Goal: Task Accomplishment & Management: Manage account settings

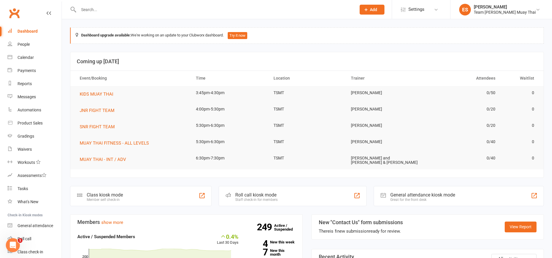
click at [110, 11] on input "text" at bounding box center [214, 10] width 275 height 8
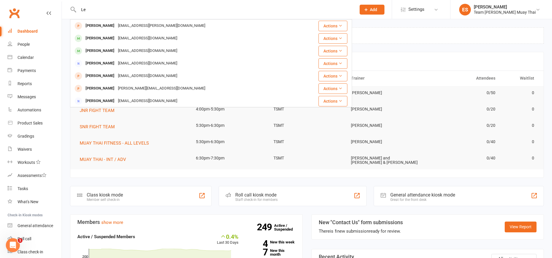
type input "L"
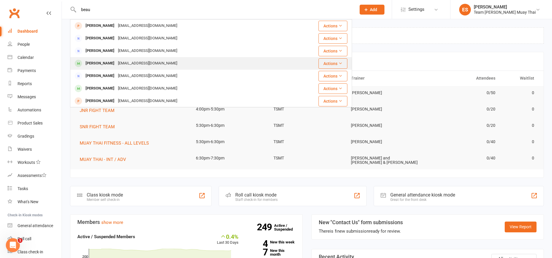
type input "beau"
click at [94, 66] on div "[PERSON_NAME]" at bounding box center [100, 63] width 32 height 8
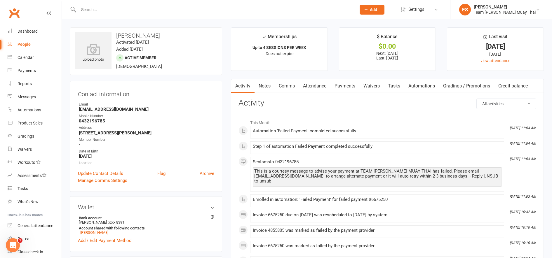
click at [347, 89] on link "Payments" at bounding box center [344, 85] width 29 height 13
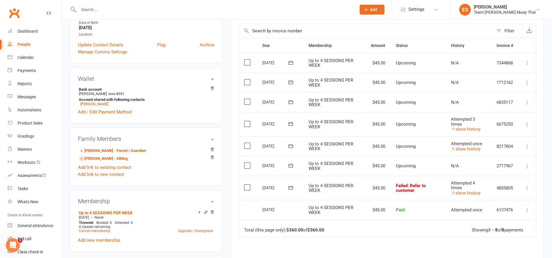
scroll to position [136, 0]
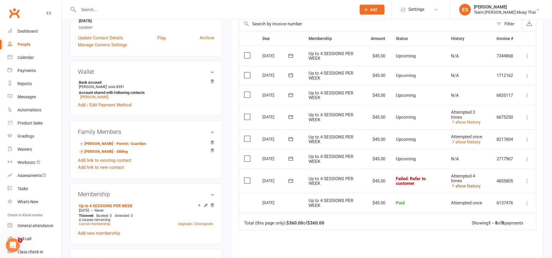
click at [478, 184] on link "show history" at bounding box center [465, 186] width 29 height 5
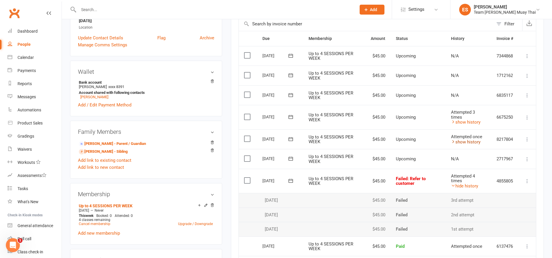
click at [474, 144] on link "show history" at bounding box center [465, 141] width 29 height 5
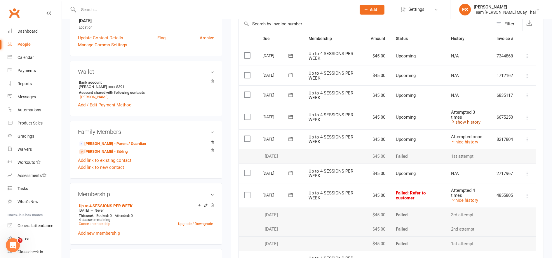
click at [475, 122] on link "show history" at bounding box center [465, 122] width 29 height 5
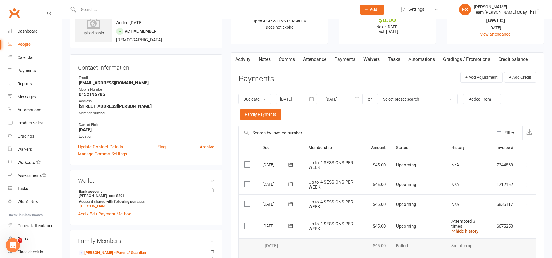
scroll to position [10, 0]
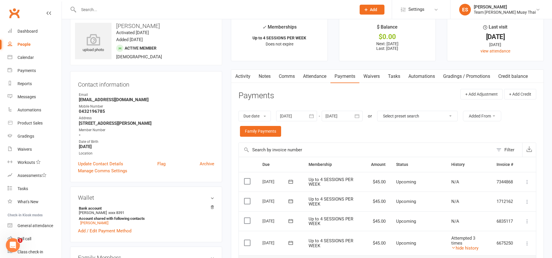
click at [311, 117] on icon "button" at bounding box center [311, 116] width 6 height 6
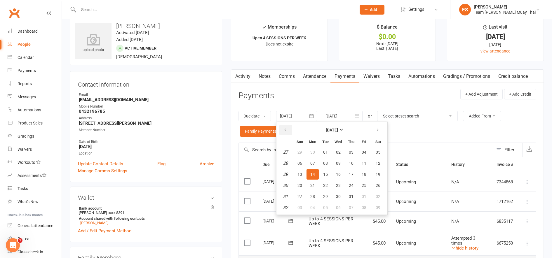
click at [288, 135] on button "button" at bounding box center [285, 130] width 13 height 11
click at [315, 168] on button "09" at bounding box center [312, 163] width 12 height 11
type input "[DATE]"
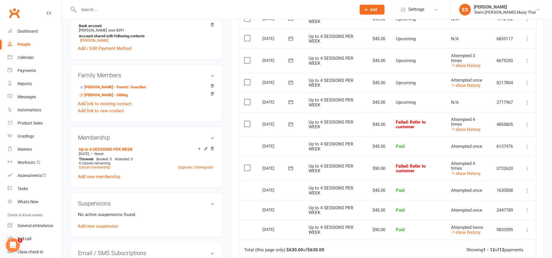
scroll to position [192, 0]
click at [476, 132] on link "show history" at bounding box center [465, 129] width 29 height 5
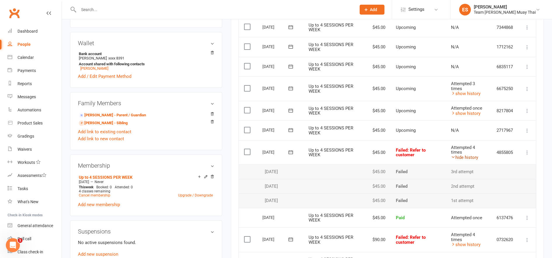
scroll to position [163, 0]
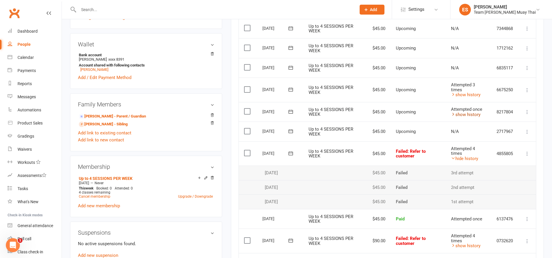
click at [479, 116] on link "show history" at bounding box center [465, 114] width 29 height 5
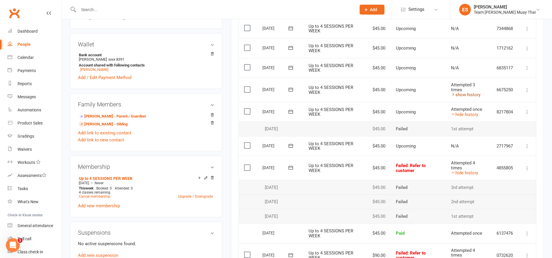
click at [478, 94] on link "show history" at bounding box center [465, 94] width 29 height 5
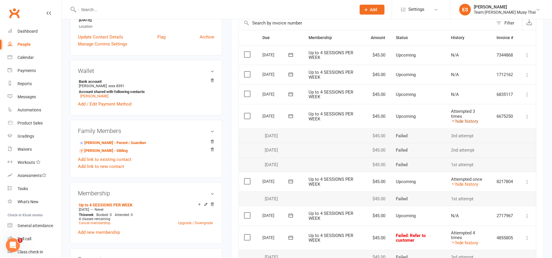
scroll to position [139, 0]
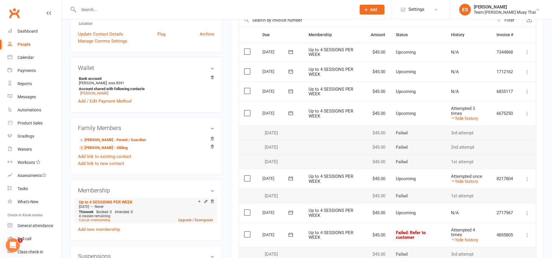
click at [186, 220] on link "Upgrade / Downgrade" at bounding box center [195, 220] width 35 height 4
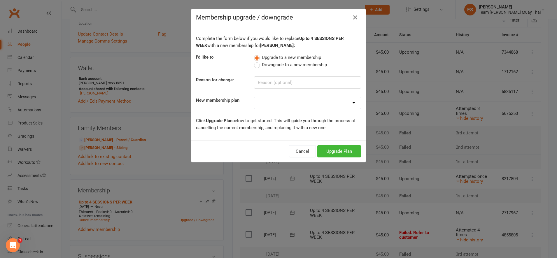
click at [255, 68] on label "Downgrade to a new membership" at bounding box center [290, 64] width 73 height 7
click at [255, 61] on input "Downgrade to a new membership" at bounding box center [256, 61] width 4 height 0
click at [275, 82] on input at bounding box center [307, 82] width 107 height 12
type input "payments"
click at [263, 104] on select "KIDS 6 MONTHS (2 SESSIONS P/W) KIDS 12 MONTHS (1 SESSION P/W) KIDS 12 MONTHS (2…" at bounding box center [307, 103] width 107 height 12
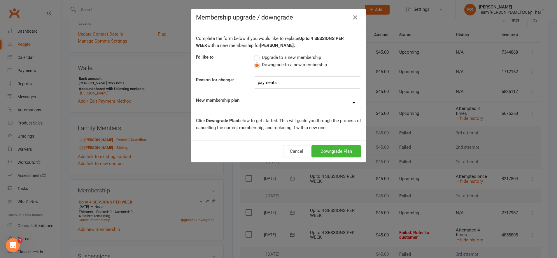
select select "15"
click at [254, 97] on select "KIDS 6 MONTHS (2 SESSIONS P/W) KIDS 12 MONTHS (1 SESSION P/W) KIDS 12 MONTHS (2…" at bounding box center [307, 103] width 107 height 12
click at [324, 146] on button "Downgrade Plan" at bounding box center [337, 151] width 50 height 12
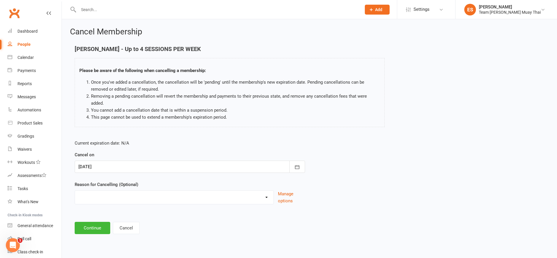
click at [111, 194] on select "FIXING PAYMENTS Holiday Injury More sessions (upgrading) NOT FIGHT TEAM Other s…" at bounding box center [174, 197] width 199 height 12
click at [75, 191] on select "FIXING PAYMENTS Holiday Injury More sessions (upgrading) NOT FIGHT TEAM Other s…" at bounding box center [174, 197] width 199 height 12
click at [113, 191] on select "FIXING PAYMENTS Holiday Injury More sessions (upgrading) NOT FIGHT TEAM Other s…" at bounding box center [174, 197] width 199 height 12
select select "8"
click at [75, 191] on select "FIXING PAYMENTS Holiday Injury More sessions (upgrading) NOT FIGHT TEAM Other s…" at bounding box center [174, 197] width 199 height 12
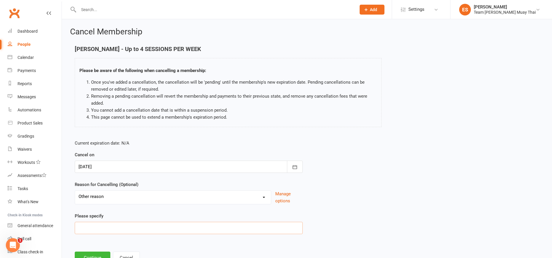
click at [121, 230] on input at bounding box center [189, 228] width 228 height 12
type input "money"
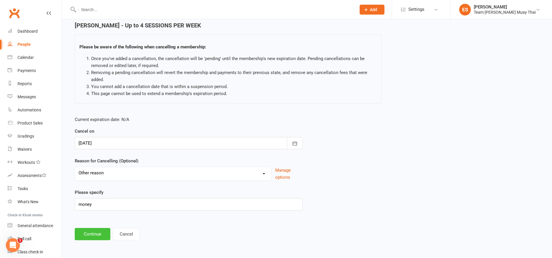
click at [92, 238] on button "Continue" at bounding box center [93, 234] width 36 height 12
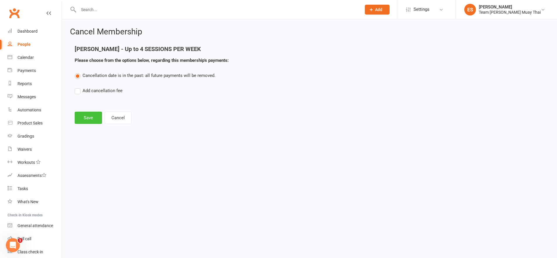
click at [80, 121] on button "Save" at bounding box center [88, 118] width 27 height 12
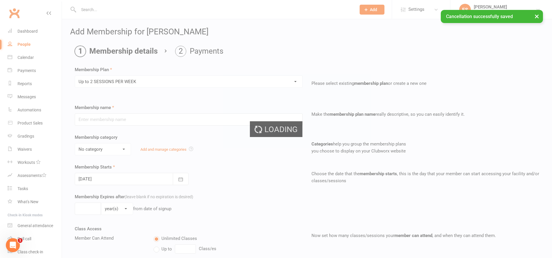
type input "Up to 2 SESSIONS PER WEEK"
select select "4"
type input "0"
type input "2"
type input "[DATE]"
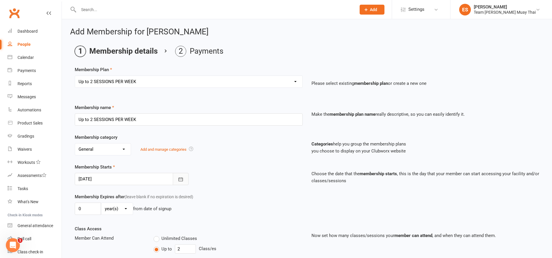
click at [180, 180] on icon "button" at bounding box center [181, 180] width 6 height 6
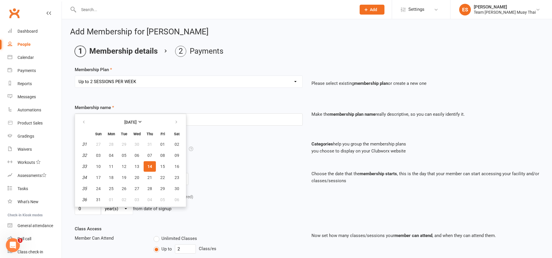
click at [151, 165] on span "14" at bounding box center [149, 166] width 5 height 5
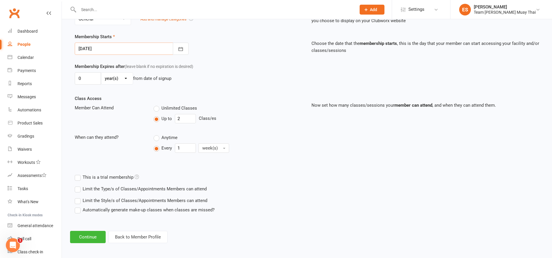
scroll to position [132, 0]
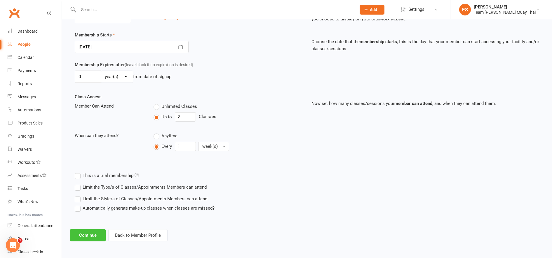
click at [84, 237] on button "Continue" at bounding box center [88, 235] width 36 height 12
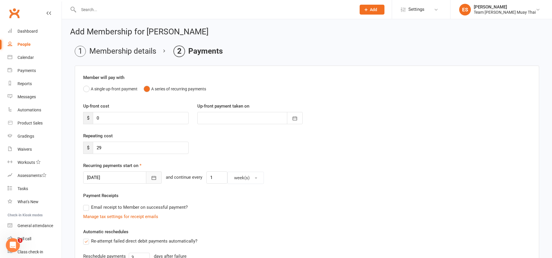
click at [146, 182] on button "button" at bounding box center [154, 178] width 16 height 12
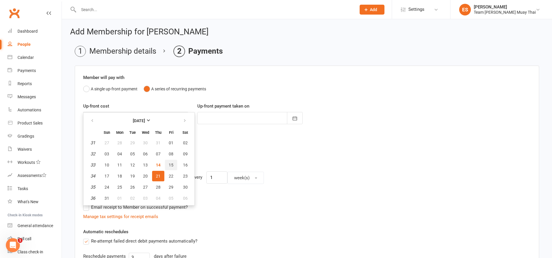
click at [170, 168] on button "15" at bounding box center [171, 165] width 12 height 11
type input "[DATE]"
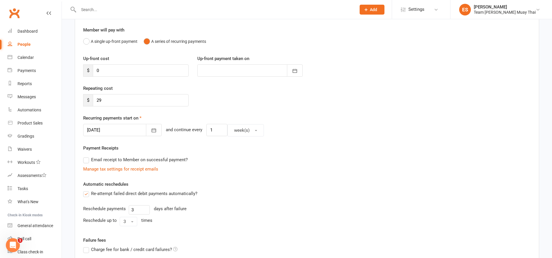
scroll to position [143, 0]
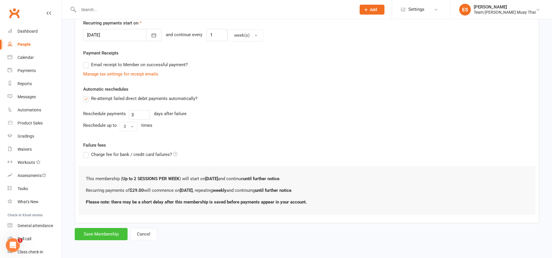
click at [105, 232] on button "Save Membership" at bounding box center [101, 234] width 53 height 12
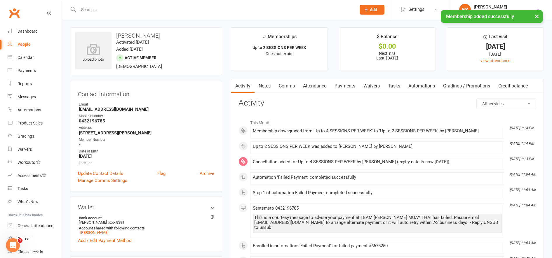
click at [350, 89] on link "Payments" at bounding box center [344, 85] width 29 height 13
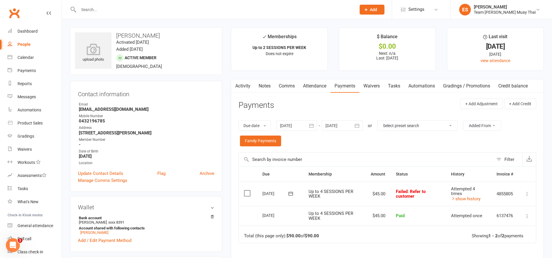
click at [142, 10] on input "text" at bounding box center [214, 10] width 275 height 8
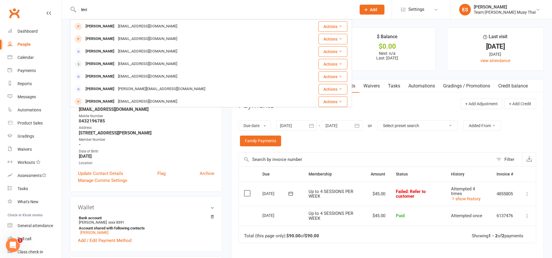
scroll to position [47, 0]
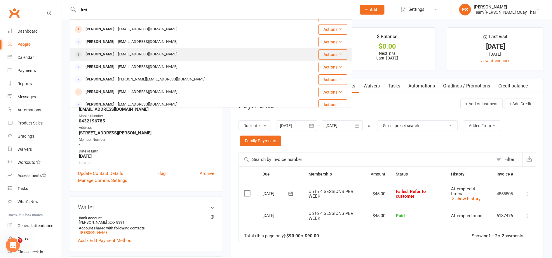
type input "levi"
click at [87, 58] on div "[PERSON_NAME]" at bounding box center [100, 54] width 32 height 8
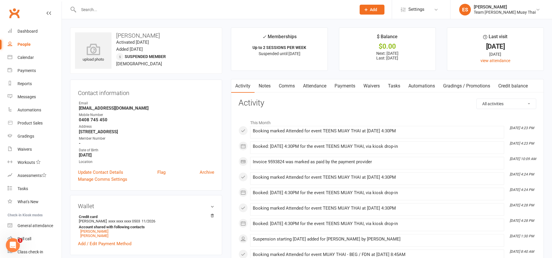
click at [100, 11] on input "text" at bounding box center [214, 10] width 275 height 8
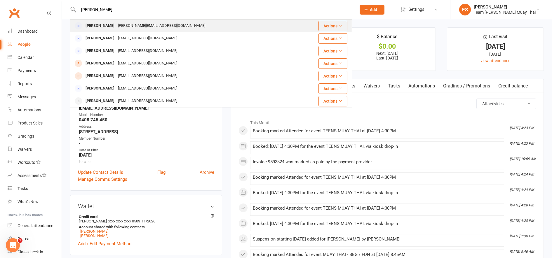
type input "[PERSON_NAME]"
click at [130, 30] on div "[PERSON_NAME][EMAIL_ADDRESS][DOMAIN_NAME]" at bounding box center [161, 26] width 91 height 8
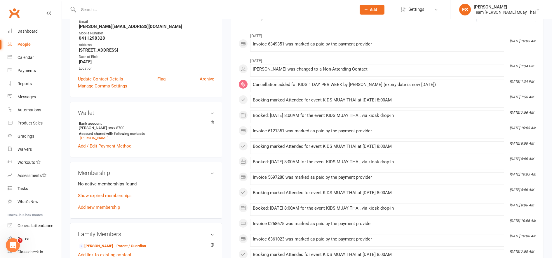
scroll to position [83, 0]
click at [104, 208] on link "Add new membership" at bounding box center [99, 206] width 42 height 5
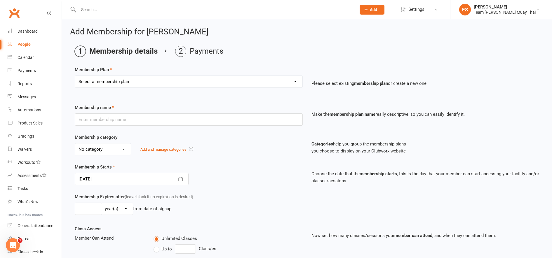
click at [99, 85] on select "Select a membership plan Create new Membership Plan KIDS 6 MONTHS (2 SESSIONS P…" at bounding box center [188, 82] width 227 height 12
click at [91, 86] on select "Select a membership plan Create new Membership Plan KIDS 6 MONTHS (2 SESSIONS P…" at bounding box center [188, 82] width 227 height 12
select select "17"
click at [75, 76] on select "Select a membership plan Create new Membership Plan KIDS 6 MONTHS (2 SESSIONS P…" at bounding box center [188, 82] width 227 height 12
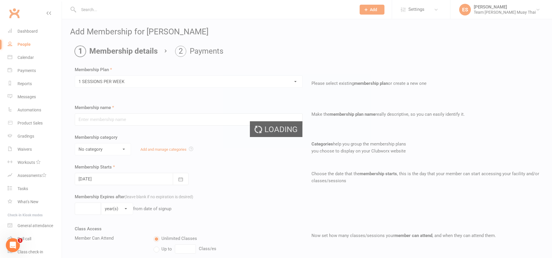
type input "1 SESSIONS PER WEEK"
select select "4"
type input "0"
type input "1"
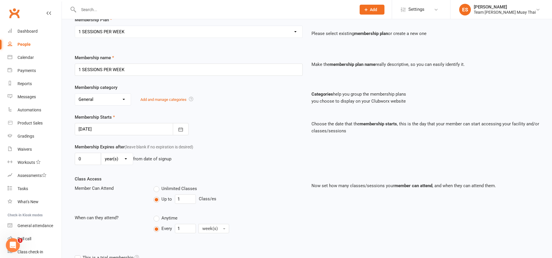
scroll to position [71, 0]
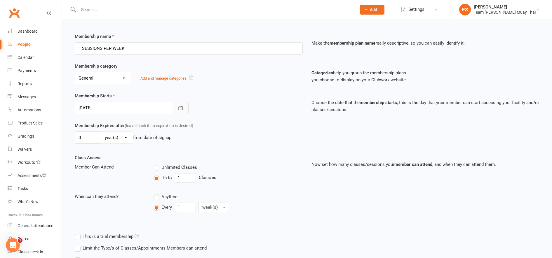
click at [182, 110] on icon "button" at bounding box center [181, 108] width 4 height 4
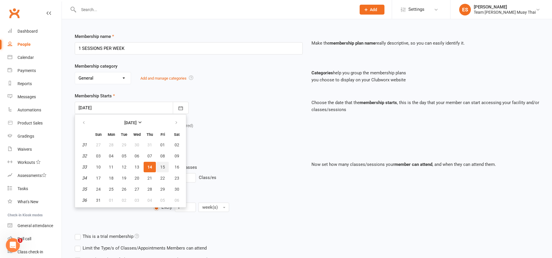
click at [160, 169] on span "15" at bounding box center [162, 167] width 5 height 5
type input "[DATE]"
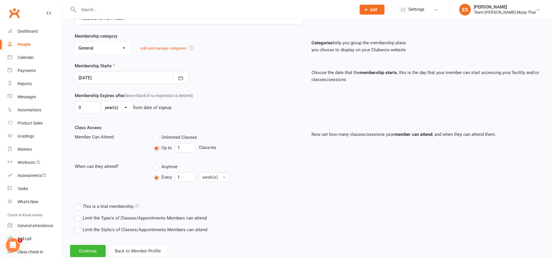
scroll to position [117, 0]
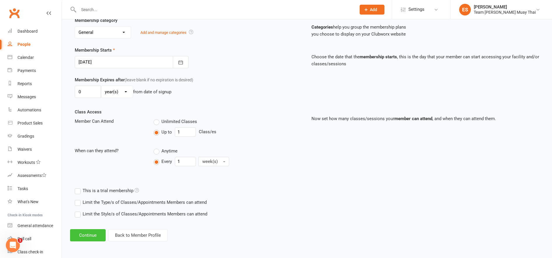
click at [86, 235] on button "Continue" at bounding box center [88, 235] width 36 height 12
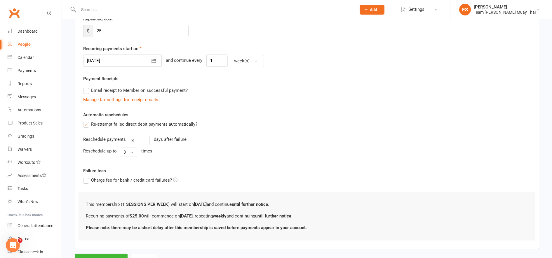
scroll to position [0, 0]
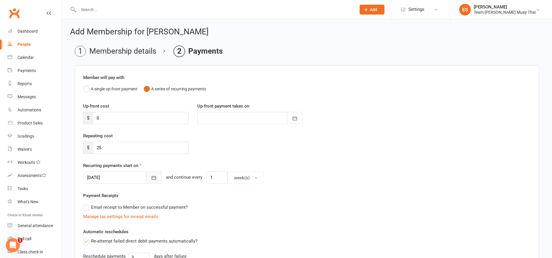
click at [149, 182] on button "button" at bounding box center [154, 178] width 16 height 12
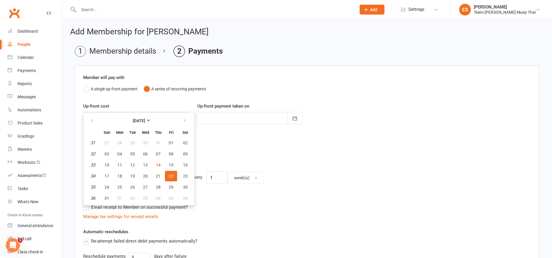
click at [169, 171] on button "22" at bounding box center [171, 176] width 12 height 11
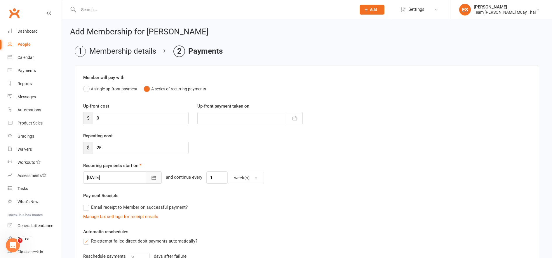
click at [147, 182] on button "button" at bounding box center [154, 178] width 16 height 12
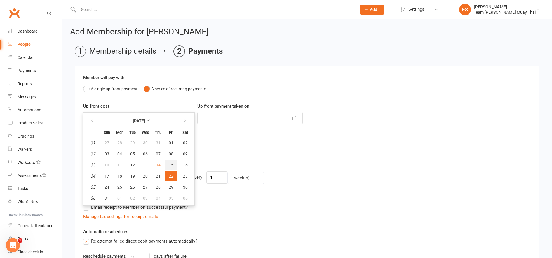
click at [172, 167] on span "15" at bounding box center [171, 165] width 5 height 5
type input "[DATE]"
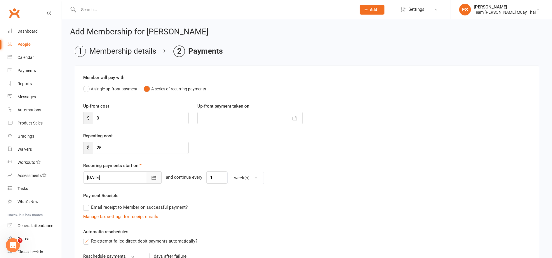
click at [146, 181] on button "button" at bounding box center [154, 178] width 16 height 12
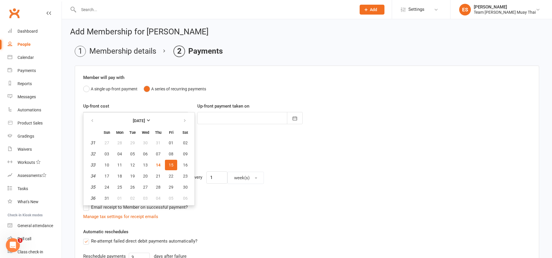
click at [260, 213] on div "Email receipt to Member on successful payment?" at bounding box center [304, 208] width 452 height 12
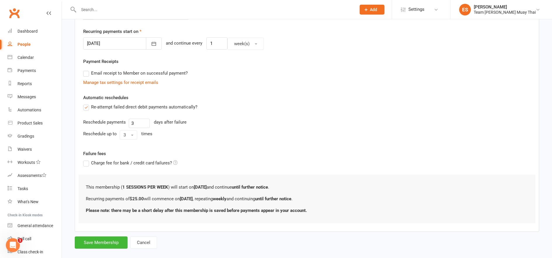
scroll to position [143, 0]
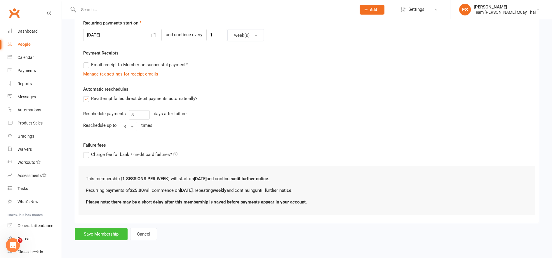
click at [102, 233] on button "Save Membership" at bounding box center [101, 234] width 53 height 12
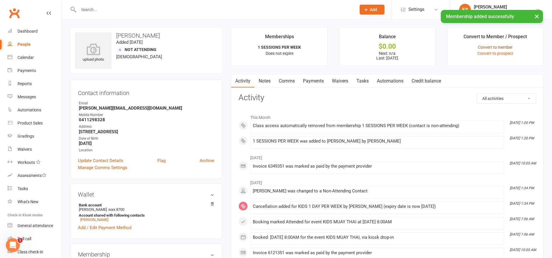
click at [479, 49] on link "Convert to member" at bounding box center [495, 47] width 35 height 5
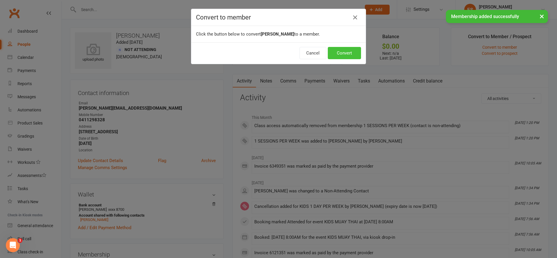
click at [342, 56] on button "Convert" at bounding box center [344, 53] width 33 height 12
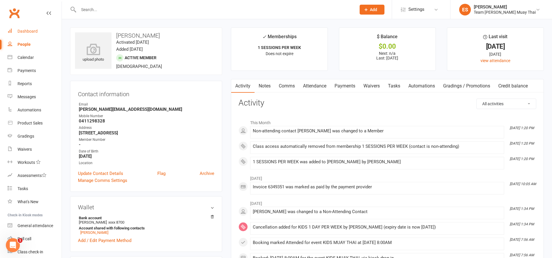
click at [20, 30] on div "Dashboard" at bounding box center [28, 31] width 20 height 5
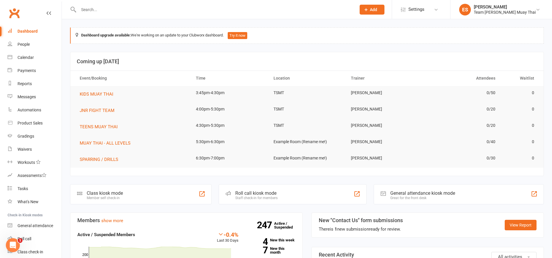
click at [117, 8] on input "text" at bounding box center [214, 10] width 275 height 8
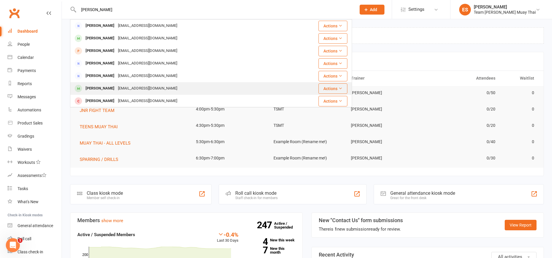
type input "[PERSON_NAME]"
click at [88, 91] on div "[PERSON_NAME]" at bounding box center [100, 88] width 32 height 8
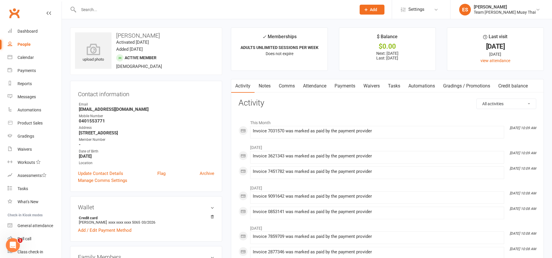
click at [340, 87] on link "Payments" at bounding box center [344, 85] width 29 height 13
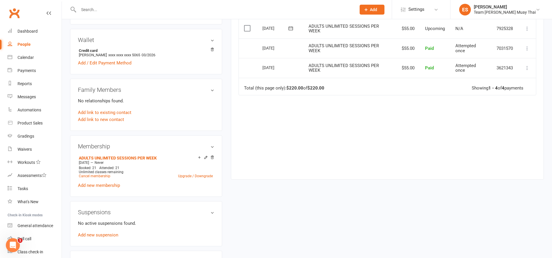
scroll to position [168, 0]
click at [92, 176] on link "Cancel membership" at bounding box center [95, 175] width 32 height 4
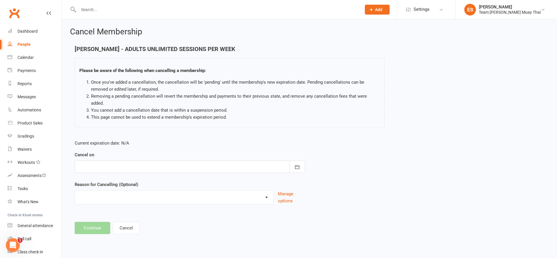
click at [129, 161] on div at bounding box center [190, 167] width 231 height 12
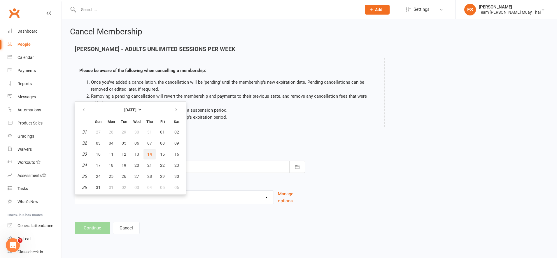
click at [147, 152] on span "14" at bounding box center [149, 154] width 5 height 5
type input "[DATE]"
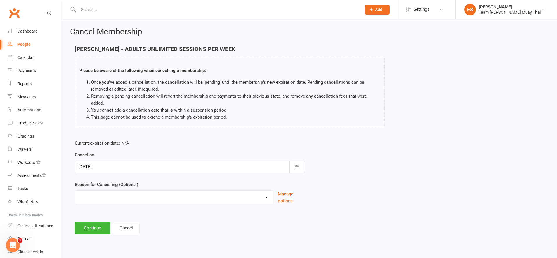
click at [131, 194] on select "FIXING PAYMENTS Holiday Injury More sessions (upgrading) NOT FIGHT TEAM Other s…" at bounding box center [174, 197] width 199 height 12
select select "7"
click at [75, 191] on select "FIXING PAYMENTS Holiday Injury More sessions (upgrading) NOT FIGHT TEAM Other s…" at bounding box center [174, 197] width 199 height 12
click at [96, 224] on button "Continue" at bounding box center [93, 228] width 36 height 12
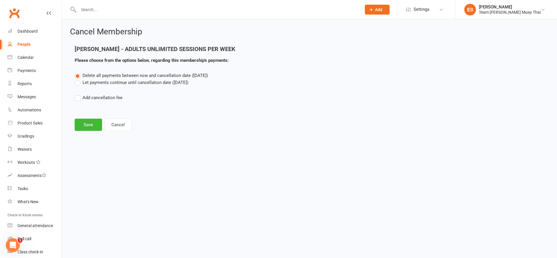
click at [76, 85] on label "Let payments continue until cancellation date ([DATE])" at bounding box center [132, 82] width 114 height 7
click at [76, 79] on input "Let payments continue until cancellation date ([DATE])" at bounding box center [77, 79] width 4 height 0
click at [86, 126] on button "Save" at bounding box center [88, 125] width 27 height 12
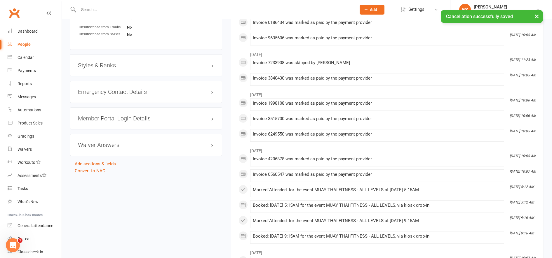
scroll to position [418, 0]
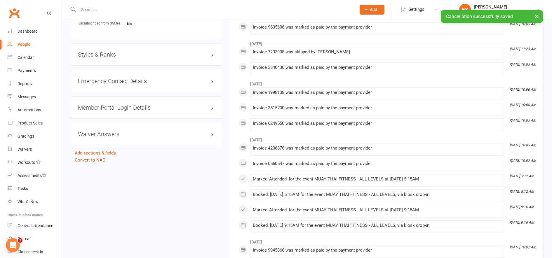
click at [87, 162] on link "Convert to NAC" at bounding box center [90, 160] width 31 height 5
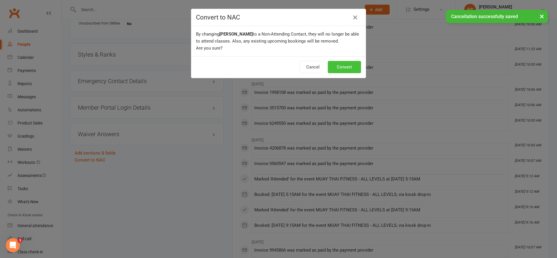
click at [336, 70] on button "Convert" at bounding box center [344, 67] width 33 height 12
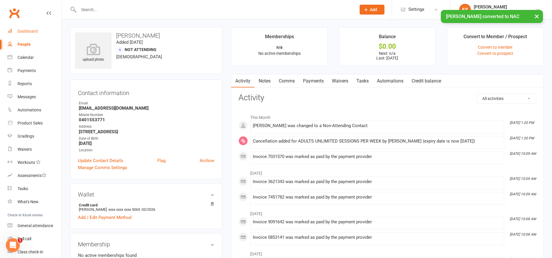
click at [22, 35] on link "Dashboard" at bounding box center [35, 31] width 54 height 13
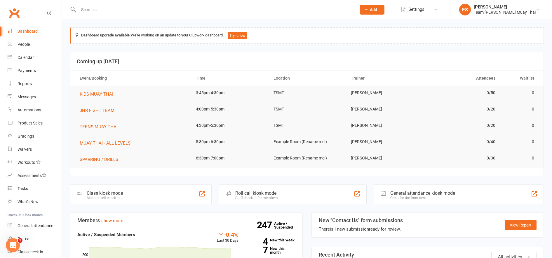
click at [195, 11] on input "text" at bounding box center [214, 10] width 275 height 8
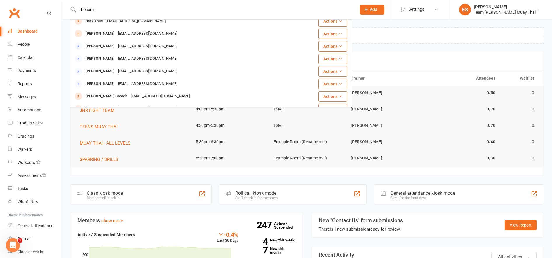
scroll to position [76, 0]
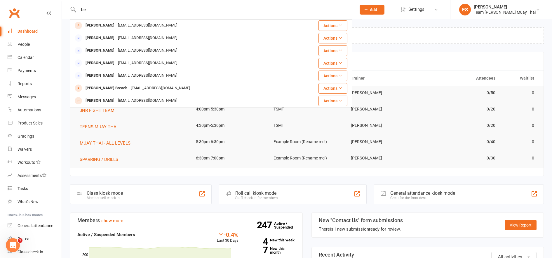
type input "b"
type input "c"
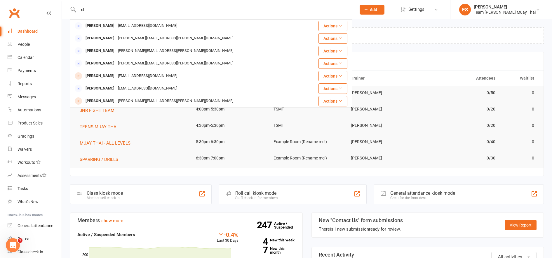
type input "c"
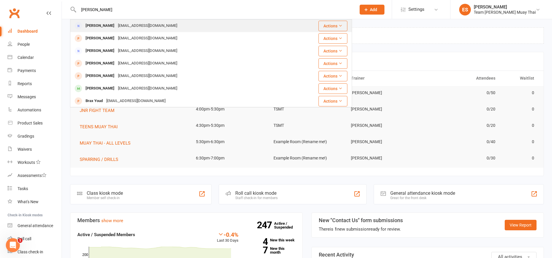
type input "[PERSON_NAME]"
click at [94, 30] on div "Beaumont Brown [EMAIL_ADDRESS][DOMAIN_NAME]" at bounding box center [178, 26] width 215 height 12
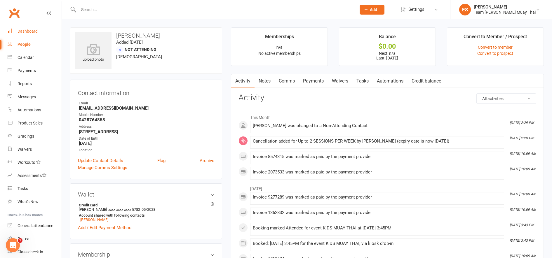
click at [24, 34] on div "Dashboard" at bounding box center [28, 31] width 20 height 5
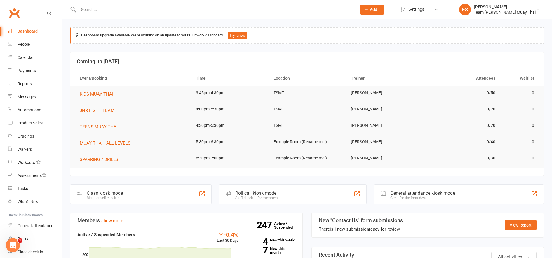
click at [120, 11] on input "text" at bounding box center [214, 10] width 275 height 8
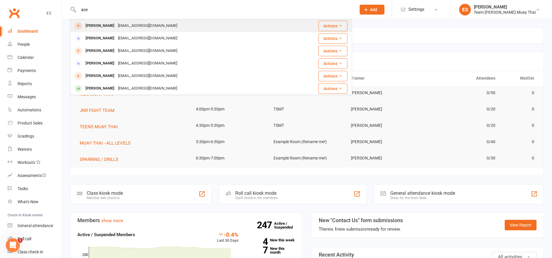
type input "ace"
click at [84, 27] on div "[PERSON_NAME]" at bounding box center [100, 26] width 32 height 8
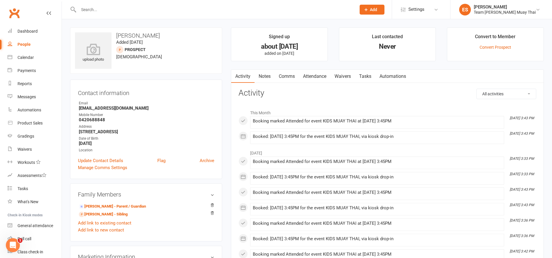
click at [318, 81] on link "Attendance" at bounding box center [315, 76] width 32 height 13
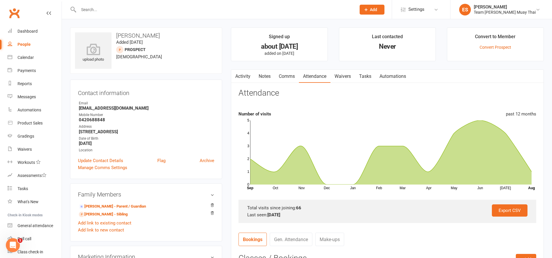
click at [118, 11] on input "text" at bounding box center [214, 10] width 275 height 8
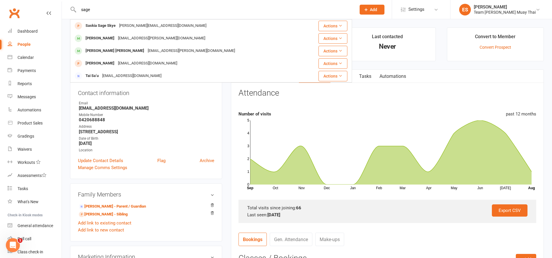
type input "sage"
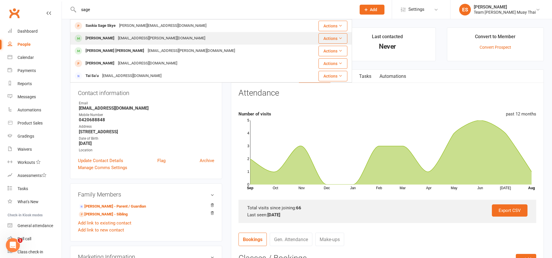
click at [88, 42] on div "[PERSON_NAME]" at bounding box center [100, 38] width 32 height 8
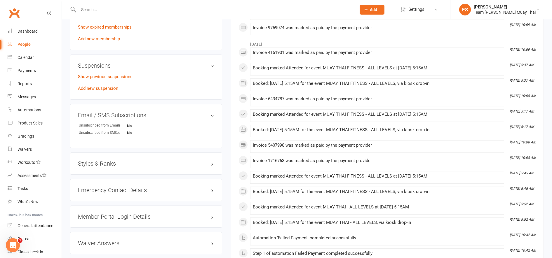
scroll to position [358, 0]
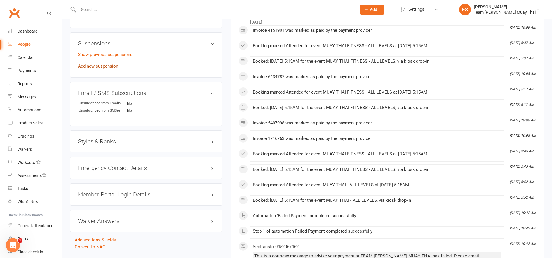
click at [89, 67] on link "Add new suspension" at bounding box center [98, 66] width 40 height 5
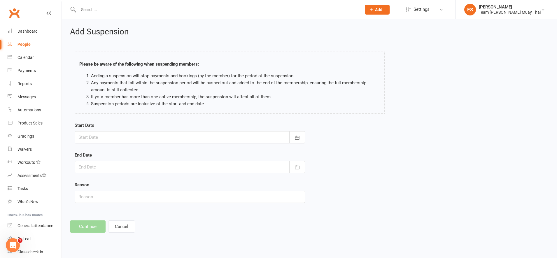
click at [85, 139] on div at bounding box center [190, 137] width 231 height 12
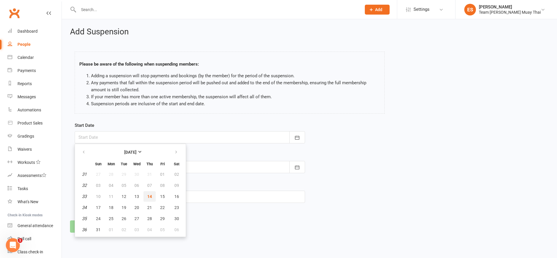
click at [149, 197] on span "14" at bounding box center [149, 196] width 5 height 5
type input "[DATE]"
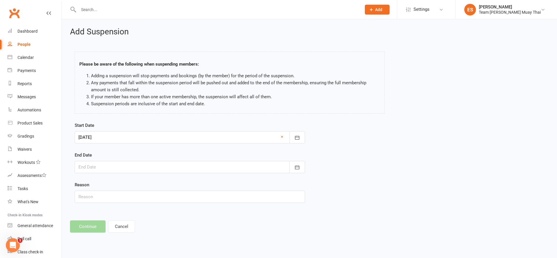
click at [129, 169] on div at bounding box center [190, 167] width 231 height 12
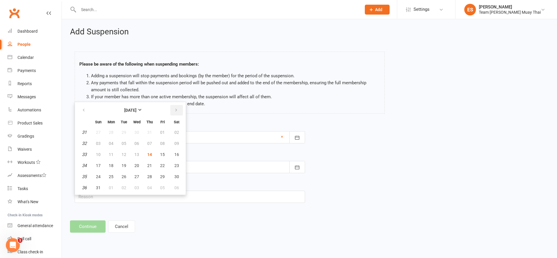
click at [177, 114] on button "button" at bounding box center [176, 110] width 13 height 11
click at [147, 148] on button "11" at bounding box center [150, 143] width 12 height 11
type input "[DATE]"
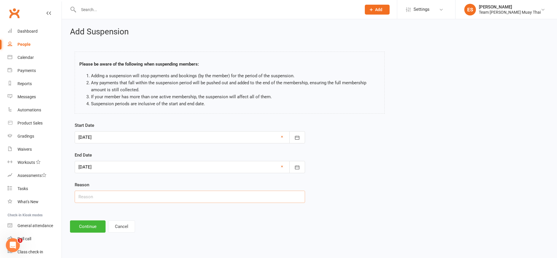
click at [114, 196] on input "text" at bounding box center [190, 197] width 231 height 12
type input "INJURY"
click at [80, 227] on button "Continue" at bounding box center [88, 227] width 36 height 12
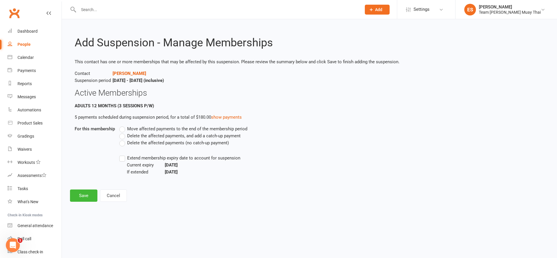
click at [122, 145] on label "Delete the affected payments (no catch-up payment)" at bounding box center [174, 142] width 110 height 7
click at [122, 139] on input "Delete the affected payments (no catch-up payment)" at bounding box center [121, 139] width 4 height 0
click at [124, 161] on label "Extend membership expiry date to account for suspension" at bounding box center [179, 158] width 121 height 7
click at [123, 155] on input "Extend membership expiry date to account for suspension" at bounding box center [121, 155] width 4 height 0
click at [77, 198] on button "Save" at bounding box center [83, 196] width 27 height 12
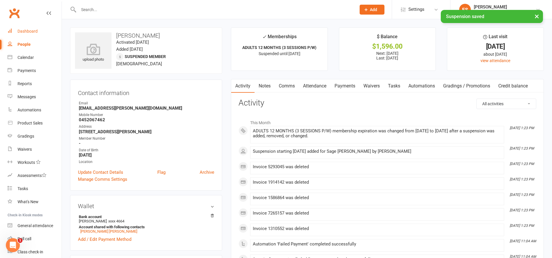
click at [24, 32] on div "Dashboard" at bounding box center [28, 31] width 20 height 5
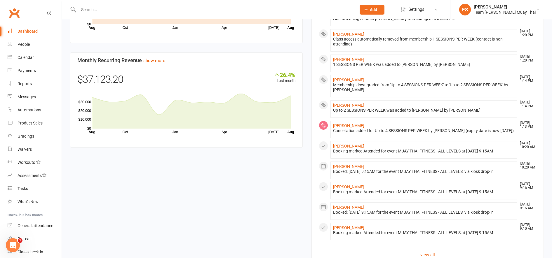
scroll to position [488, 0]
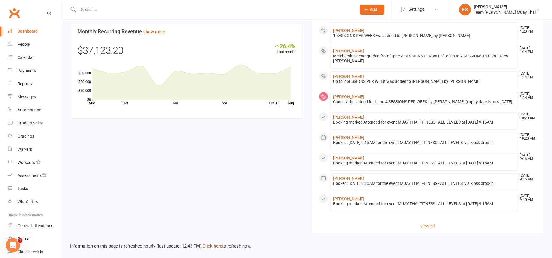
click at [211, 247] on link "Click here" at bounding box center [213, 246] width 20 height 5
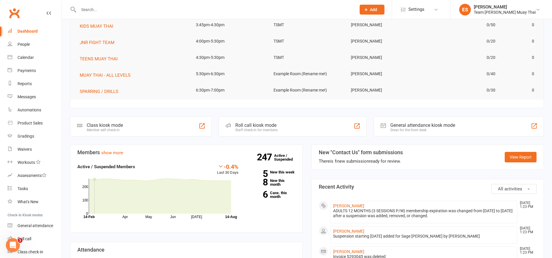
scroll to position [0, 0]
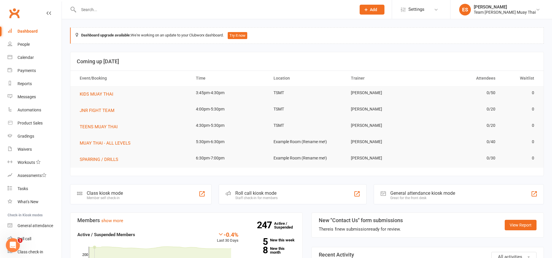
click at [107, 10] on input "text" at bounding box center [214, 10] width 275 height 8
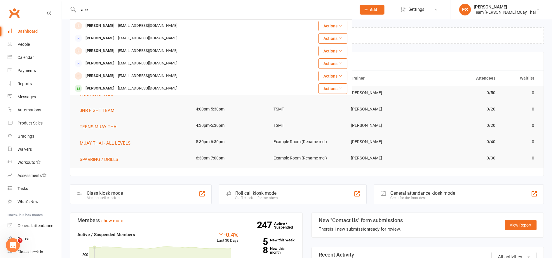
type input "ace"
click at [82, 26] on div at bounding box center [78, 26] width 11 height 10
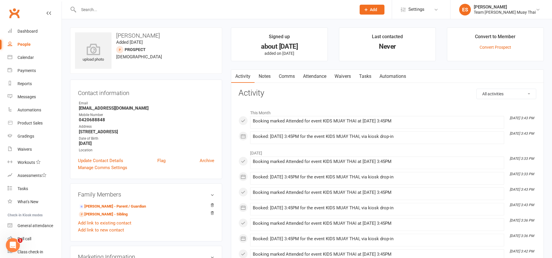
click at [315, 77] on link "Attendance" at bounding box center [315, 76] width 32 height 13
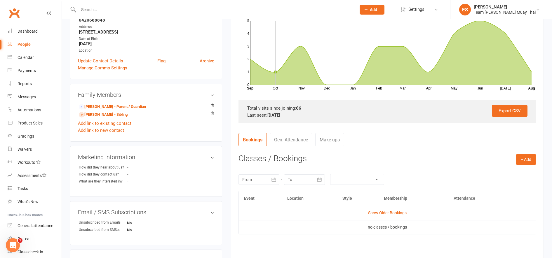
scroll to position [117, 0]
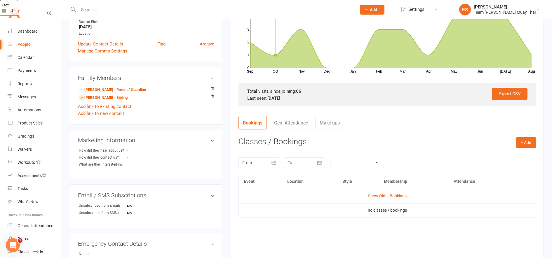
click at [273, 167] on button "button" at bounding box center [274, 163] width 11 height 11
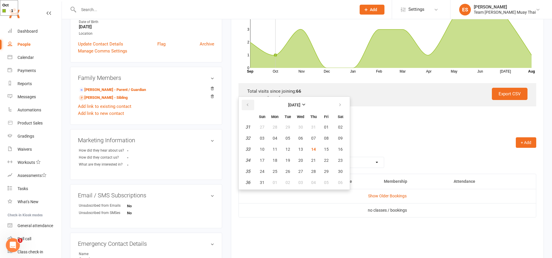
click at [249, 107] on button "button" at bounding box center [248, 105] width 13 height 11
click at [246, 109] on button "button" at bounding box center [248, 105] width 13 height 11
click at [263, 141] on button "08" at bounding box center [262, 138] width 12 height 11
type input "[DATE]"
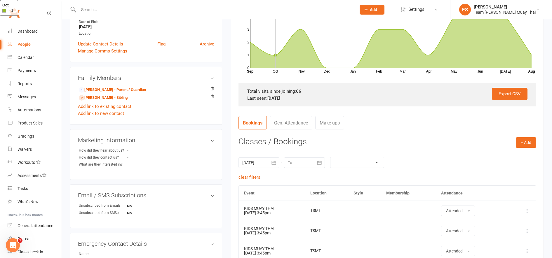
click at [318, 166] on button "button" at bounding box center [319, 163] width 11 height 11
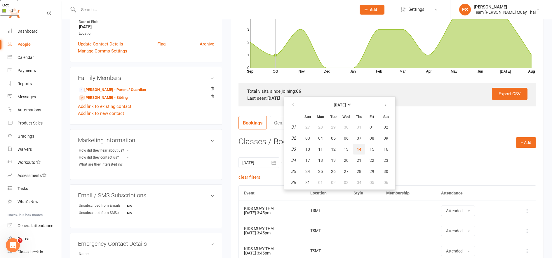
click at [361, 151] on button "14" at bounding box center [359, 149] width 12 height 11
type input "[DATE]"
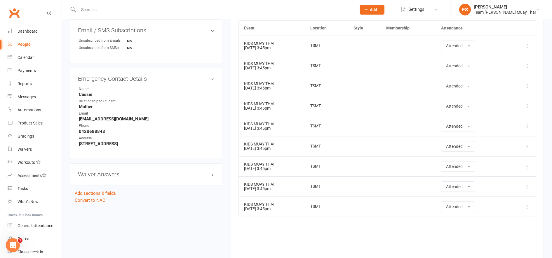
scroll to position [284, 0]
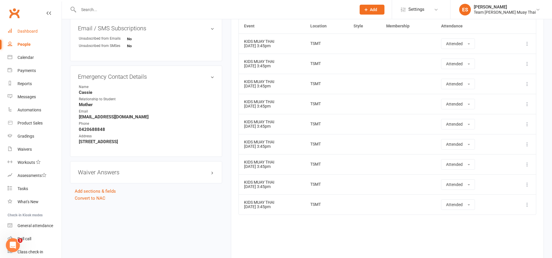
click at [24, 34] on div "Dashboard" at bounding box center [28, 31] width 20 height 5
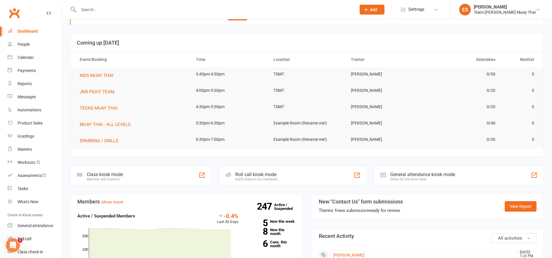
scroll to position [60, 0]
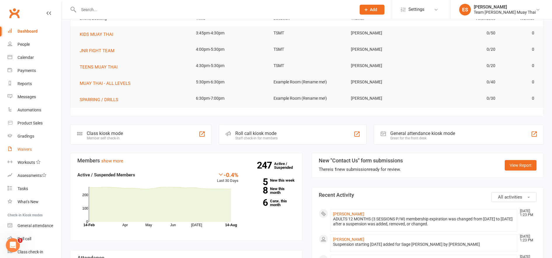
click at [24, 151] on div "Waivers" at bounding box center [25, 149] width 14 height 5
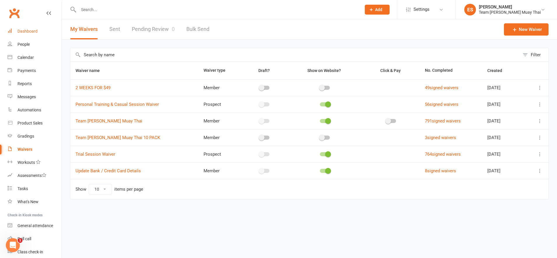
click at [25, 30] on div "Dashboard" at bounding box center [28, 31] width 20 height 5
